Goal: Task Accomplishment & Management: Use online tool/utility

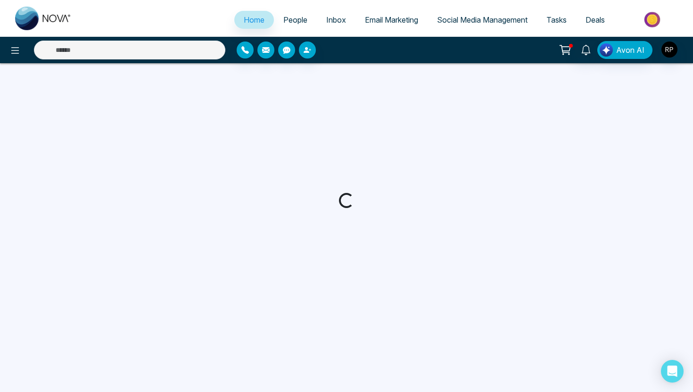
select select "*"
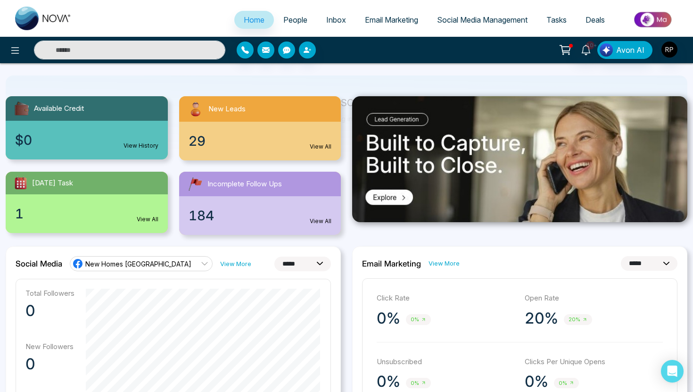
scroll to position [73, 0]
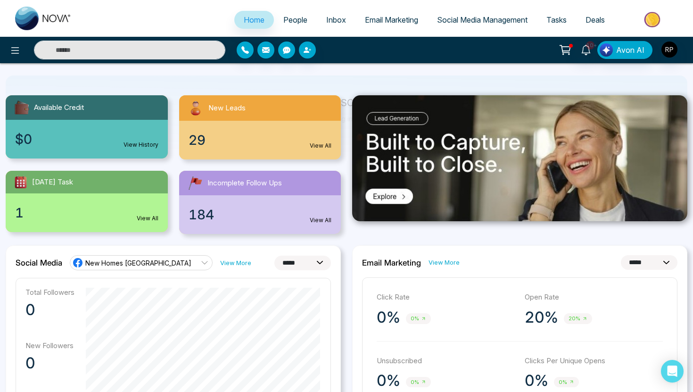
click at [268, 115] on div "New Leads" at bounding box center [260, 107] width 162 height 25
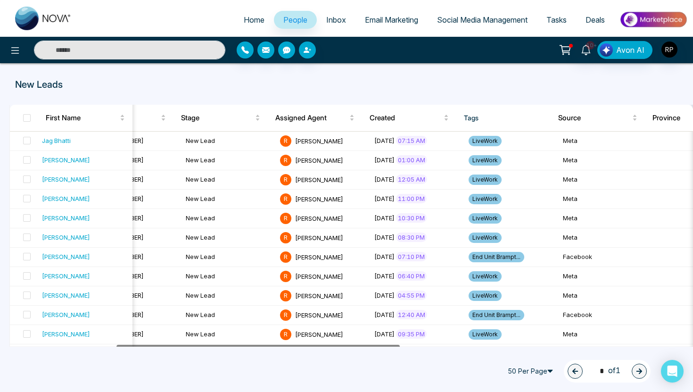
scroll to position [0, 383]
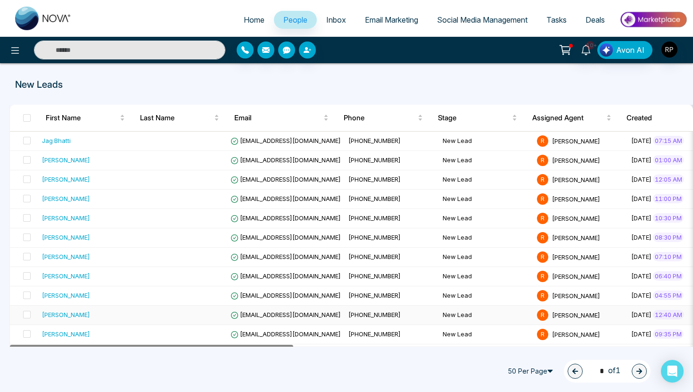
drag, startPoint x: 287, startPoint y: 345, endPoint x: 233, endPoint y: 320, distance: 59.2
click at [233, 320] on div "First Name Last Name Email Phone Stage Assigned Agent Created Tags Source Provi…" at bounding box center [350, 341] width 683 height 472
click at [27, 120] on span at bounding box center [27, 118] width 8 height 8
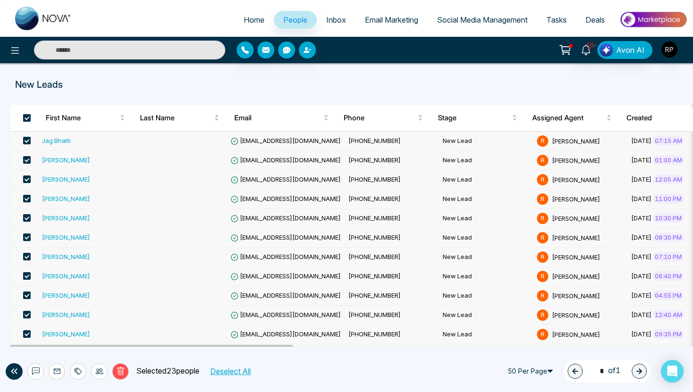
click at [27, 120] on span at bounding box center [27, 118] width 8 height 8
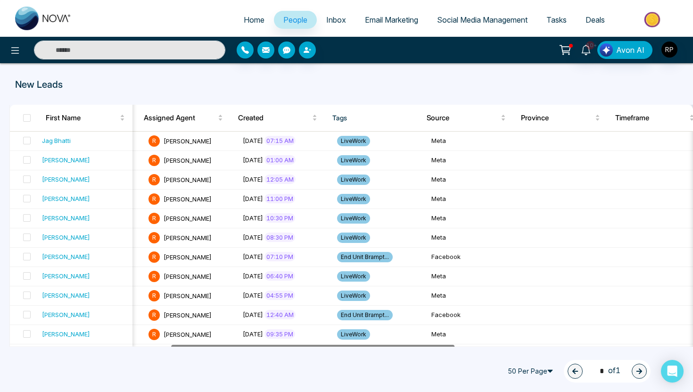
drag, startPoint x: 276, startPoint y: 345, endPoint x: 437, endPoint y: 357, distance: 161.5
click at [437, 357] on div "First Name Last Name Email Phone Stage Assigned Agent Created Tags Source Provi…" at bounding box center [346, 341] width 681 height 472
click at [345, 115] on th "Tags" at bounding box center [372, 118] width 94 height 26
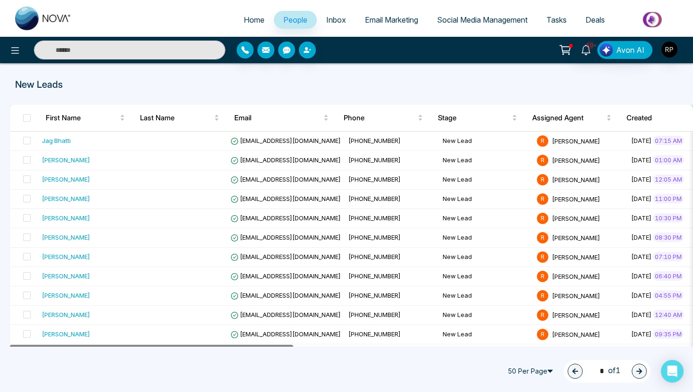
drag, startPoint x: 413, startPoint y: 345, endPoint x: 155, endPoint y: 357, distance: 258.0
click at [155, 357] on div "First Name Last Name Email Phone Stage Assigned Agent Created Tags Source Provi…" at bounding box center [346, 341] width 681 height 472
click at [161, 45] on input "text" at bounding box center [129, 50] width 191 height 19
type input "*"
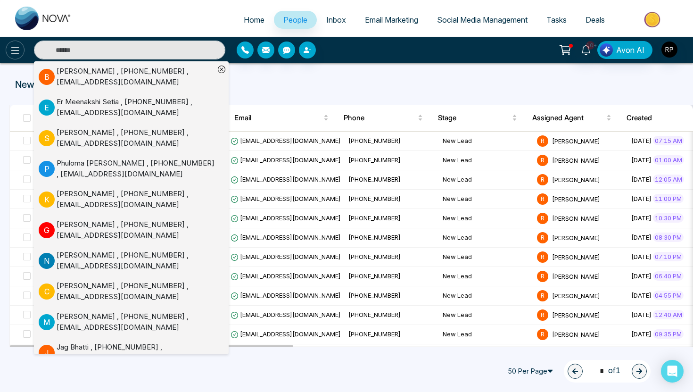
click at [20, 49] on icon at bounding box center [14, 50] width 11 height 11
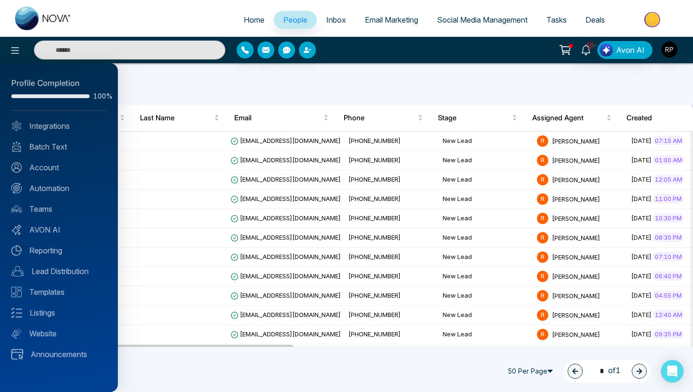
click at [172, 86] on div at bounding box center [346, 196] width 693 height 392
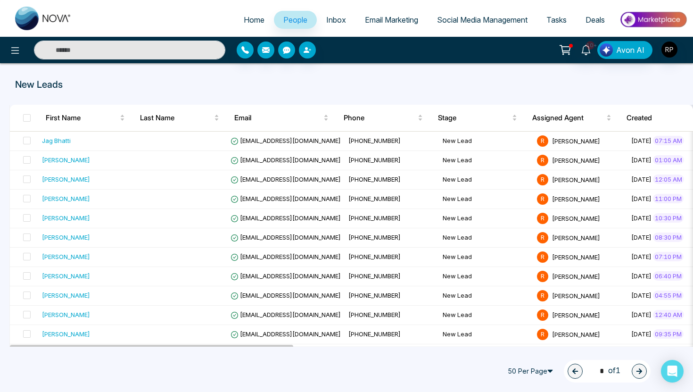
click at [244, 23] on span "Home" at bounding box center [254, 19] width 21 height 9
select select "*"
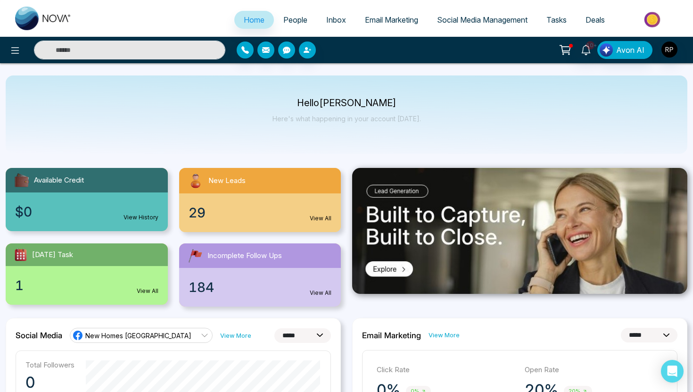
click at [284, 18] on span "People" at bounding box center [295, 19] width 24 height 9
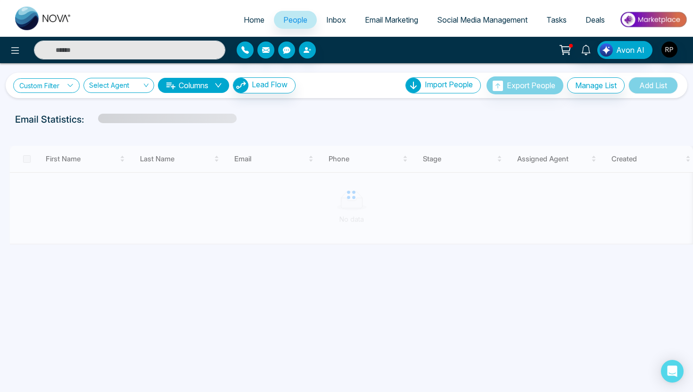
click at [73, 84] on icon at bounding box center [70, 85] width 7 height 7
click at [73, 110] on select "**********" at bounding box center [69, 109] width 94 height 18
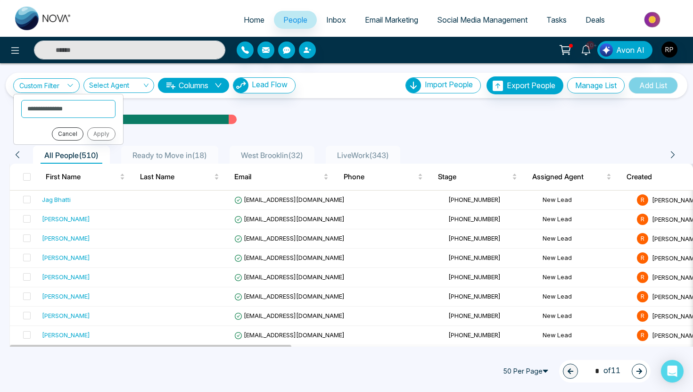
click at [69, 132] on button "Cancel" at bounding box center [68, 133] width 32 height 13
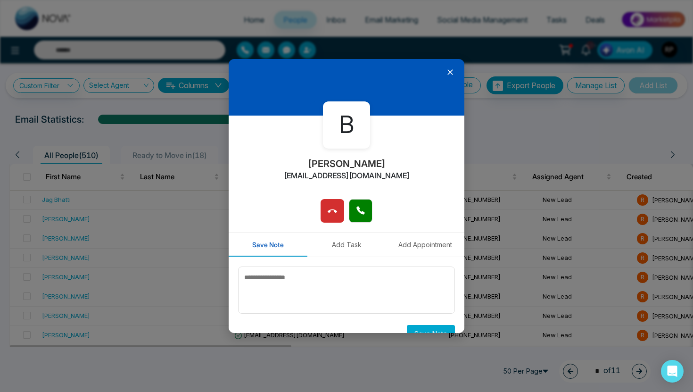
click at [450, 70] on icon at bounding box center [449, 71] width 9 height 9
